Goal: Complete application form

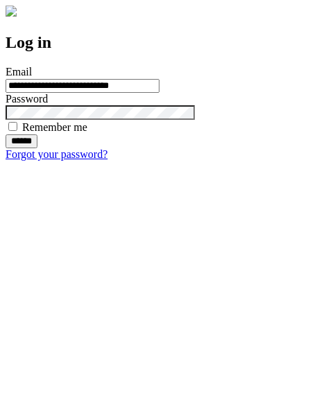
type input "**********"
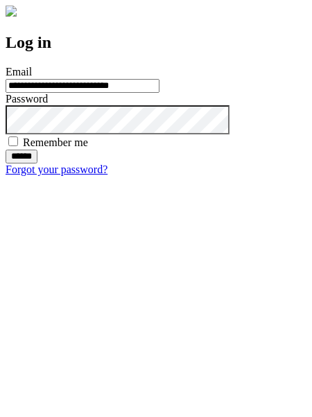
click at [37, 163] on input "******" at bounding box center [22, 157] width 32 height 14
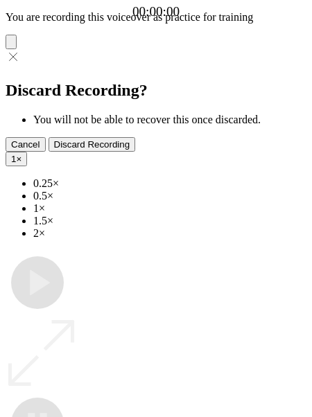
type input "**********"
